Goal: Transaction & Acquisition: Purchase product/service

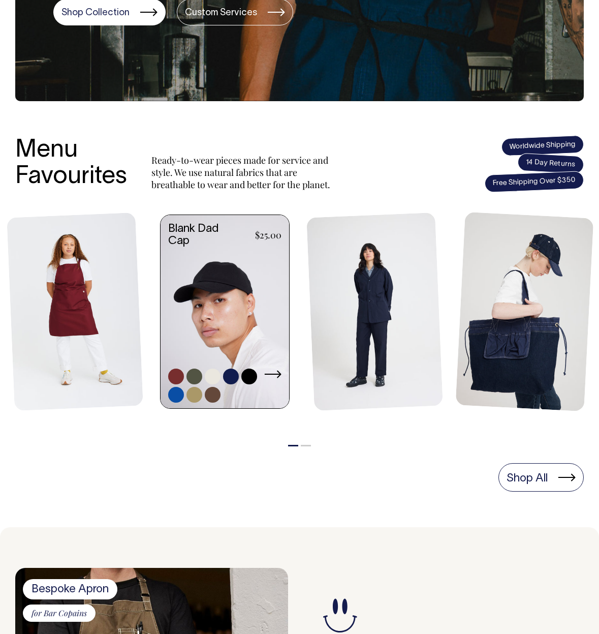
scroll to position [313, 0]
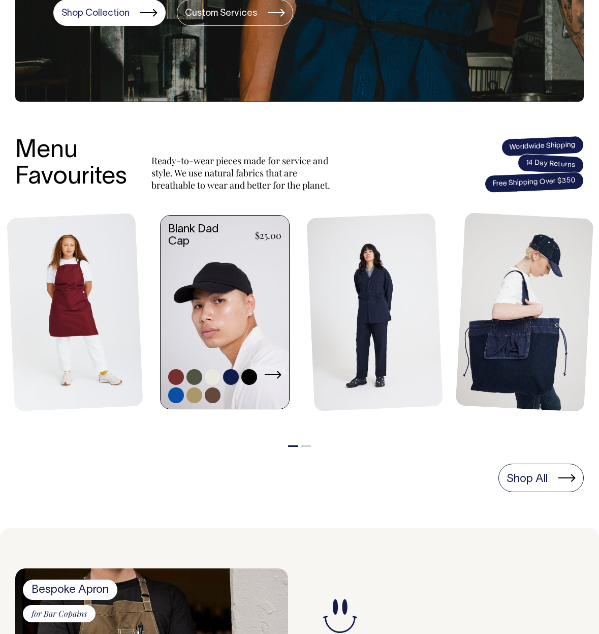
click at [217, 300] on link at bounding box center [225, 313] width 129 height 195
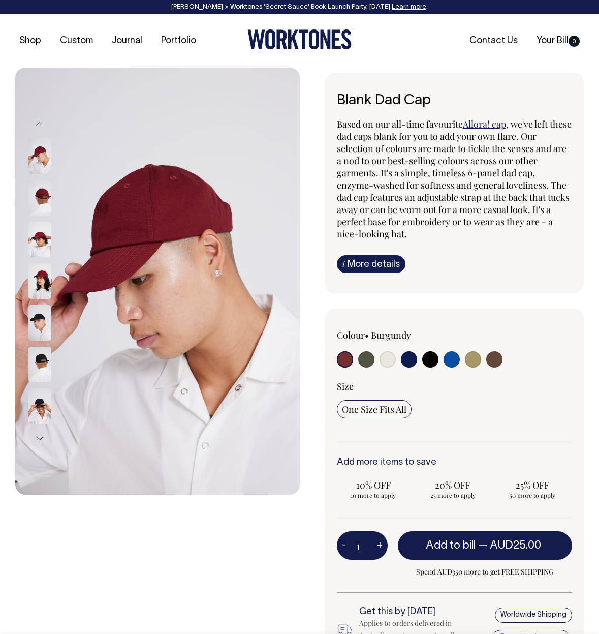
click at [451, 358] on input "radio" at bounding box center [452, 359] width 16 height 16
radio input "true"
select select "Worker Blue"
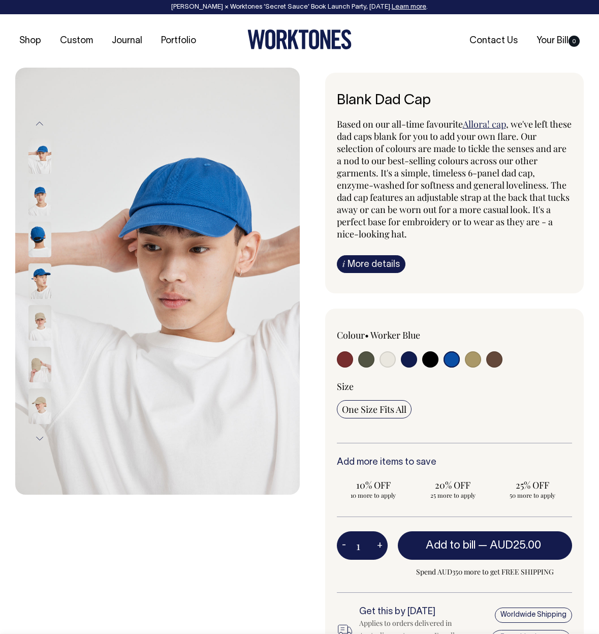
scroll to position [1, 0]
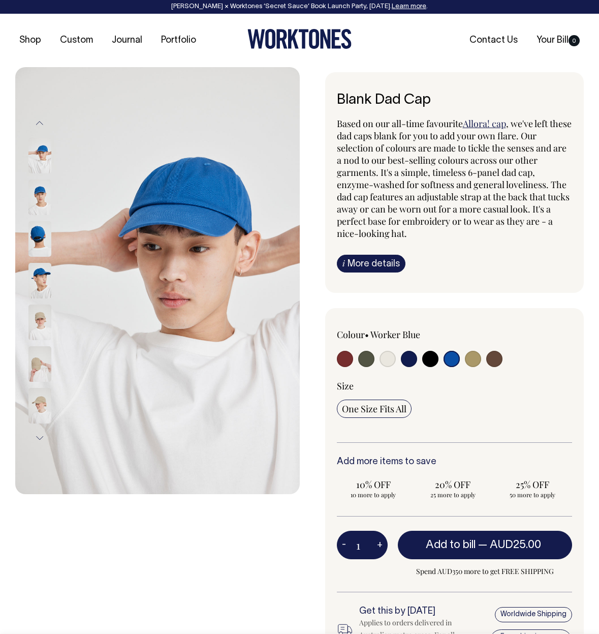
click at [347, 363] on input "radio" at bounding box center [345, 359] width 16 height 16
radio input "true"
select select "Burgundy"
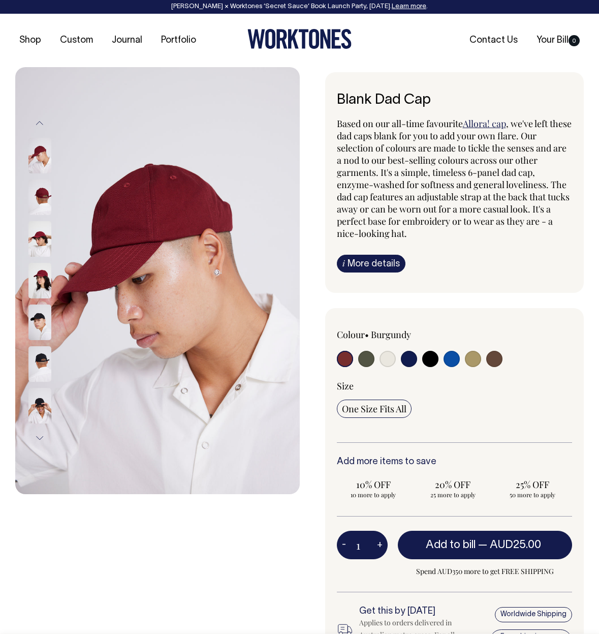
click at [499, 362] on input "radio" at bounding box center [495, 359] width 16 height 16
radio input "true"
select select "Espresso"
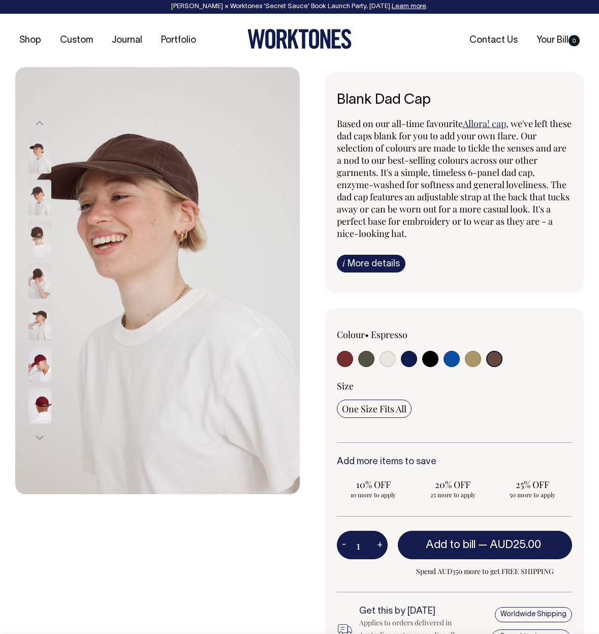
click at [350, 357] on input "radio" at bounding box center [345, 359] width 16 height 16
radio input "true"
select select "Burgundy"
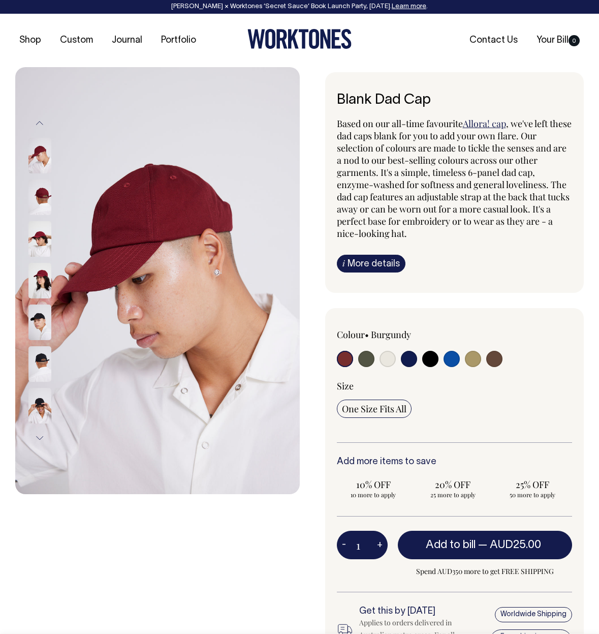
scroll to position [1, 0]
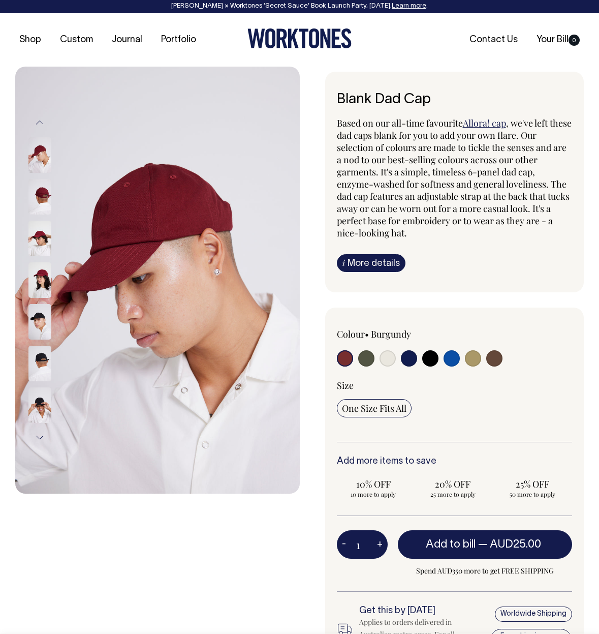
click at [452, 357] on input "radio" at bounding box center [452, 358] width 16 height 16
radio input "true"
select select "Worker Blue"
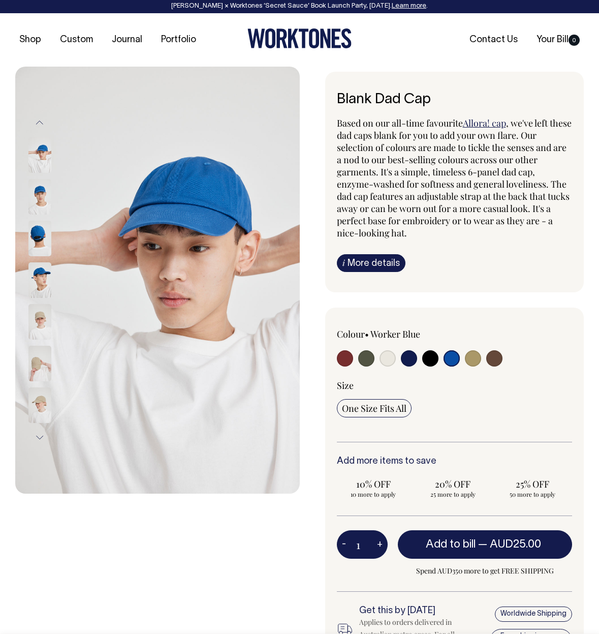
click at [412, 361] on input "radio" at bounding box center [409, 358] width 16 height 16
radio input "true"
select select "Dark Navy"
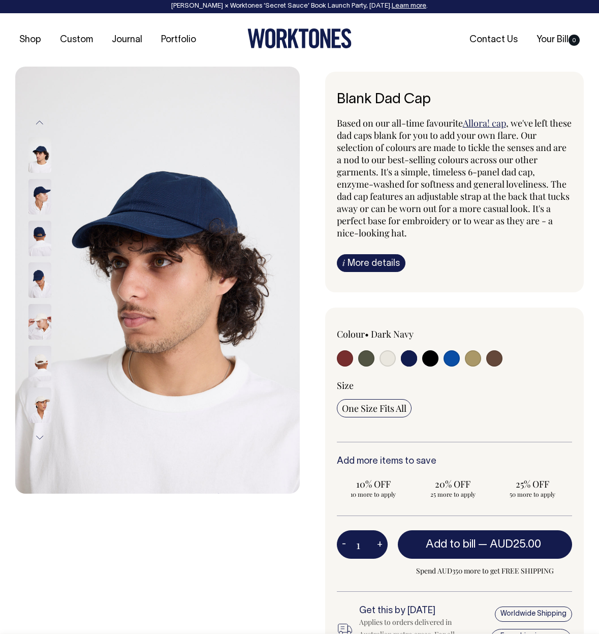
click at [499, 358] on input "radio" at bounding box center [495, 358] width 16 height 16
radio input "true"
select select "Espresso"
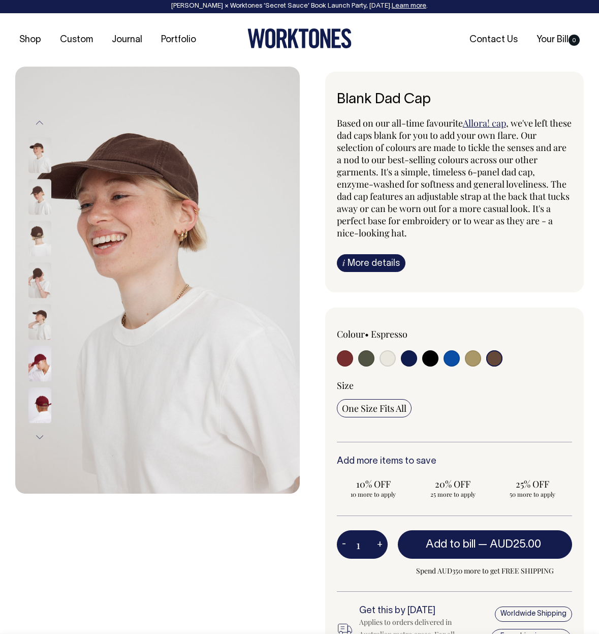
click at [411, 358] on input "radio" at bounding box center [409, 358] width 16 height 16
radio input "true"
select select "Dark Navy"
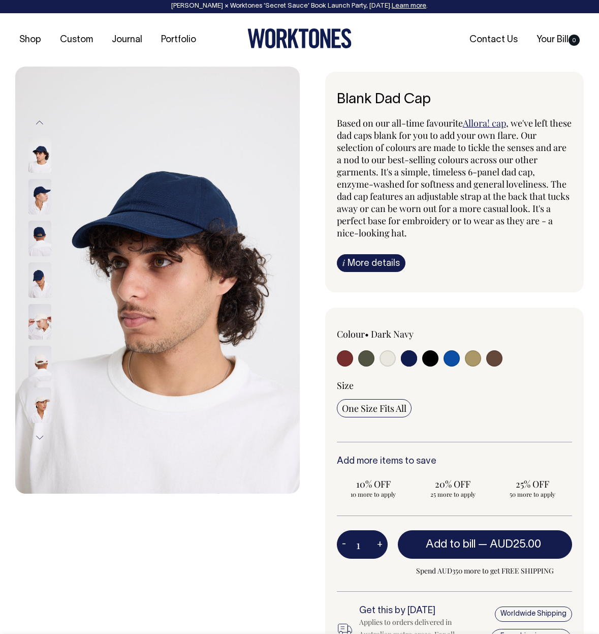
click at [343, 359] on input "radio" at bounding box center [345, 358] width 16 height 16
radio input "true"
select select "Burgundy"
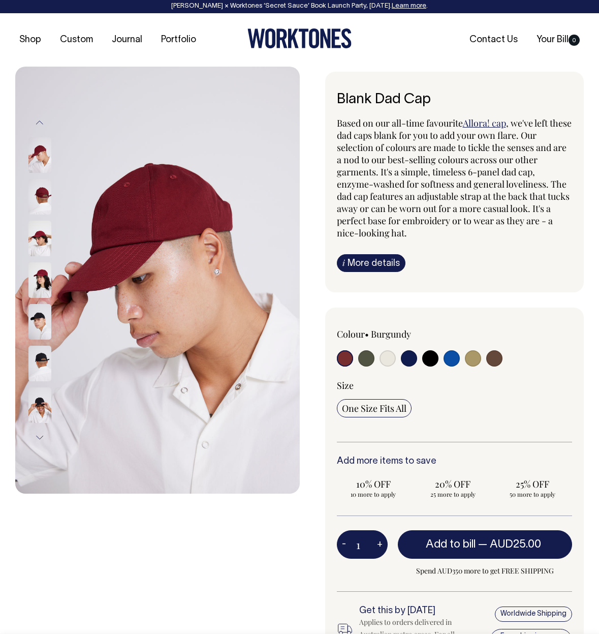
click at [493, 354] on input "radio" at bounding box center [495, 358] width 16 height 16
radio input "true"
select select "Espresso"
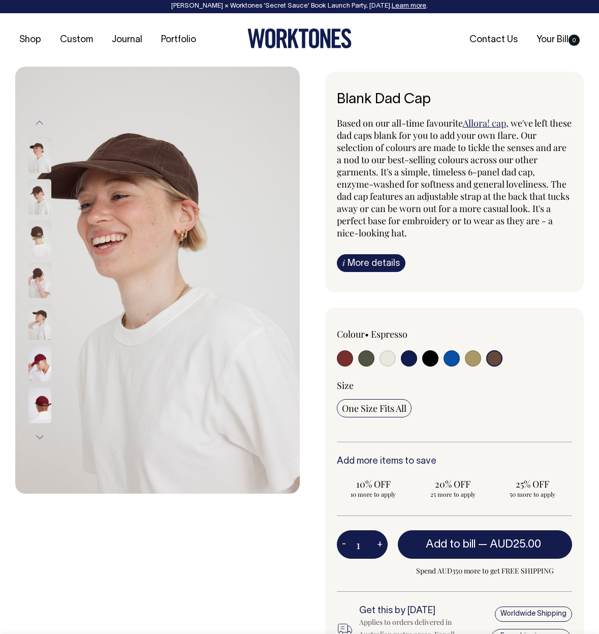
click at [51, 231] on img at bounding box center [39, 239] width 23 height 36
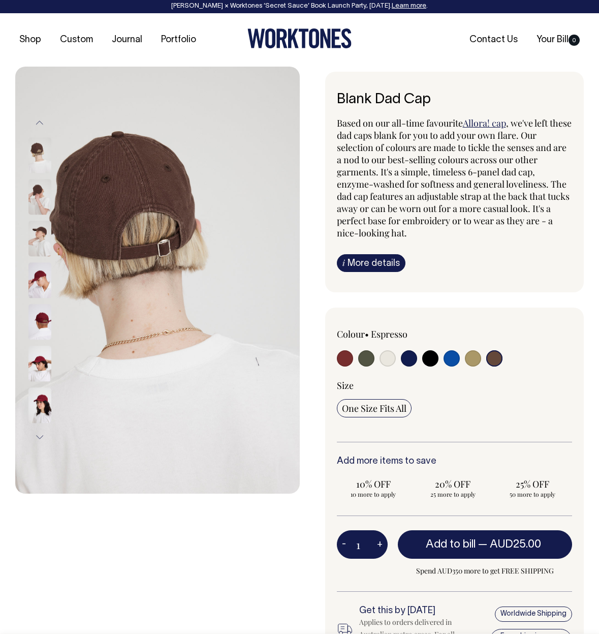
click at [32, 148] on img at bounding box center [39, 155] width 23 height 36
click at [39, 195] on img at bounding box center [39, 197] width 23 height 36
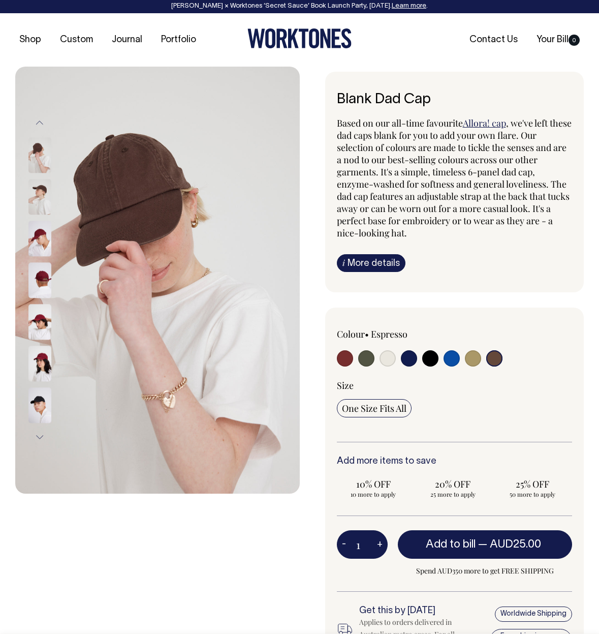
click at [38, 202] on img at bounding box center [39, 197] width 23 height 36
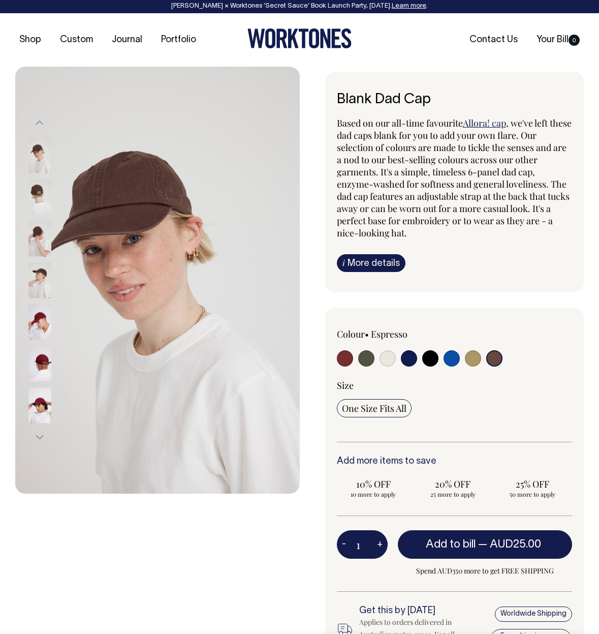
click at [39, 190] on img at bounding box center [39, 197] width 23 height 36
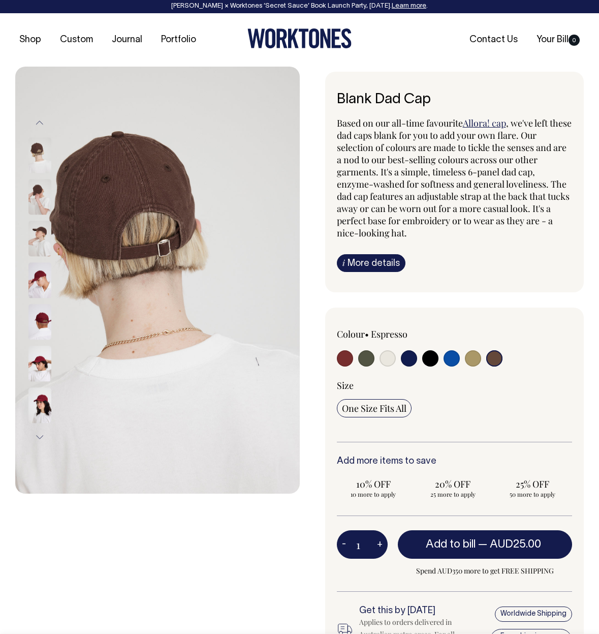
click at [33, 165] on img at bounding box center [39, 155] width 23 height 36
click at [35, 150] on img at bounding box center [39, 155] width 23 height 36
